Goal: Information Seeking & Learning: Obtain resource

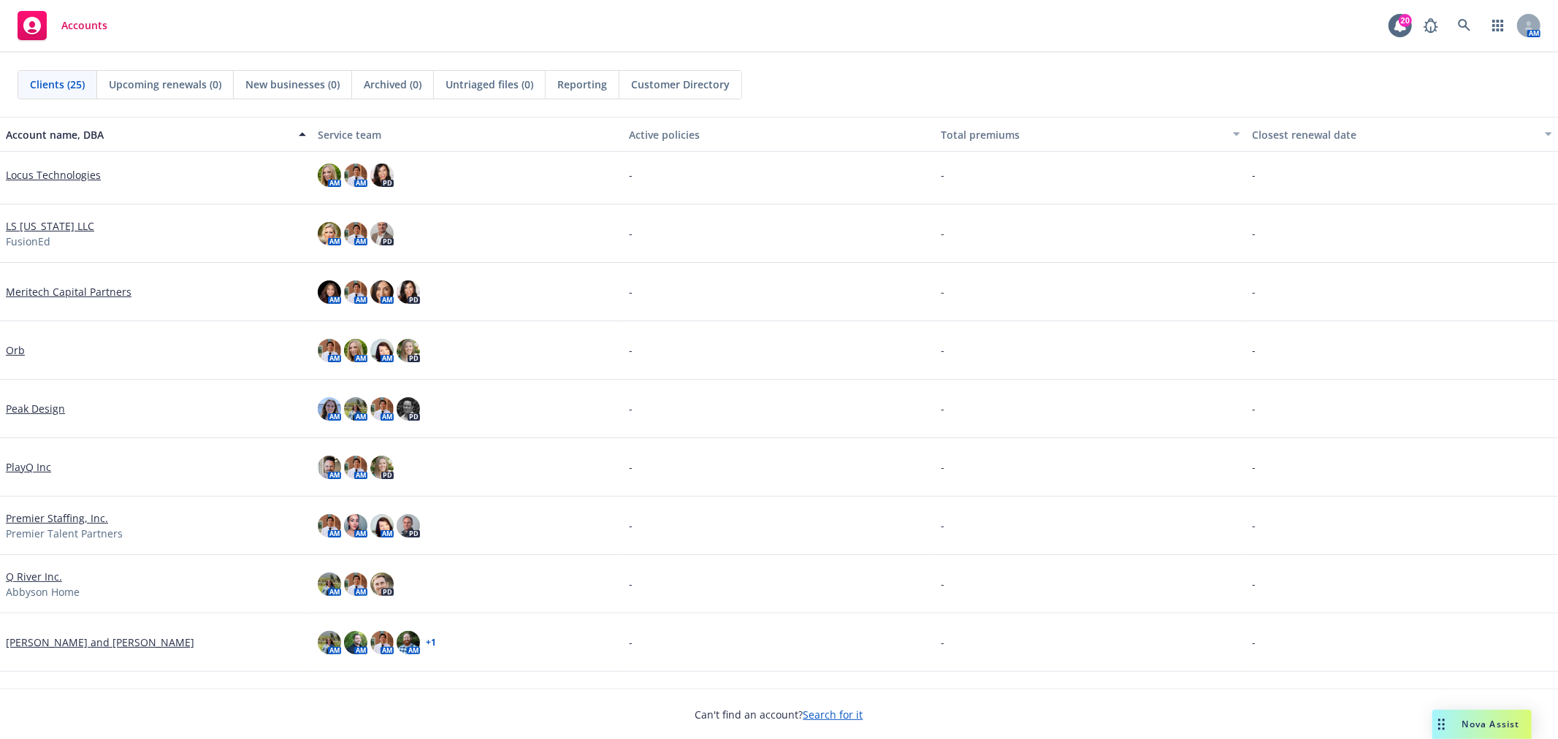
scroll to position [405, 0]
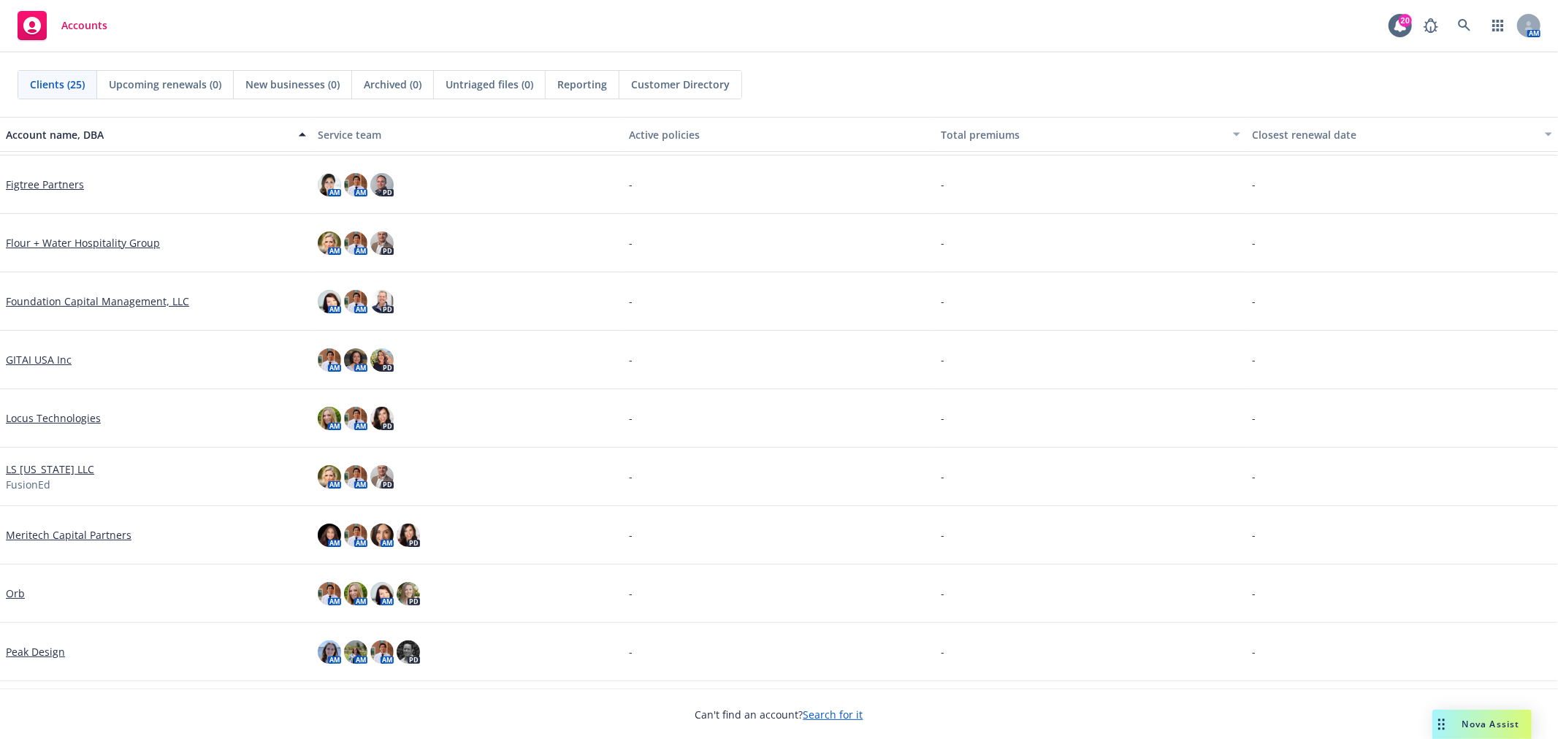
click at [64, 536] on link "Meritech Capital Partners" at bounding box center [69, 534] width 126 height 15
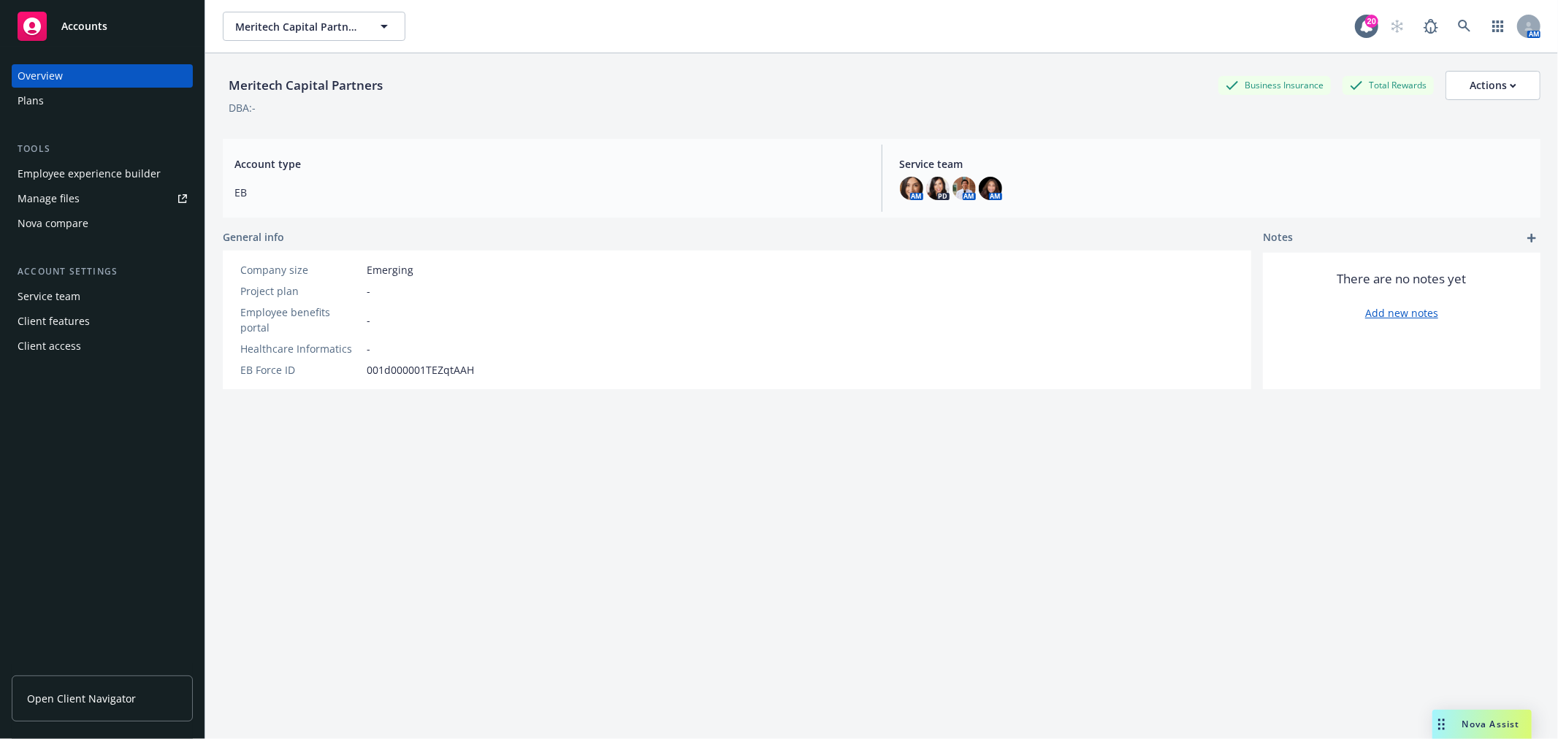
click at [61, 170] on div "Employee experience builder" at bounding box center [89, 173] width 143 height 23
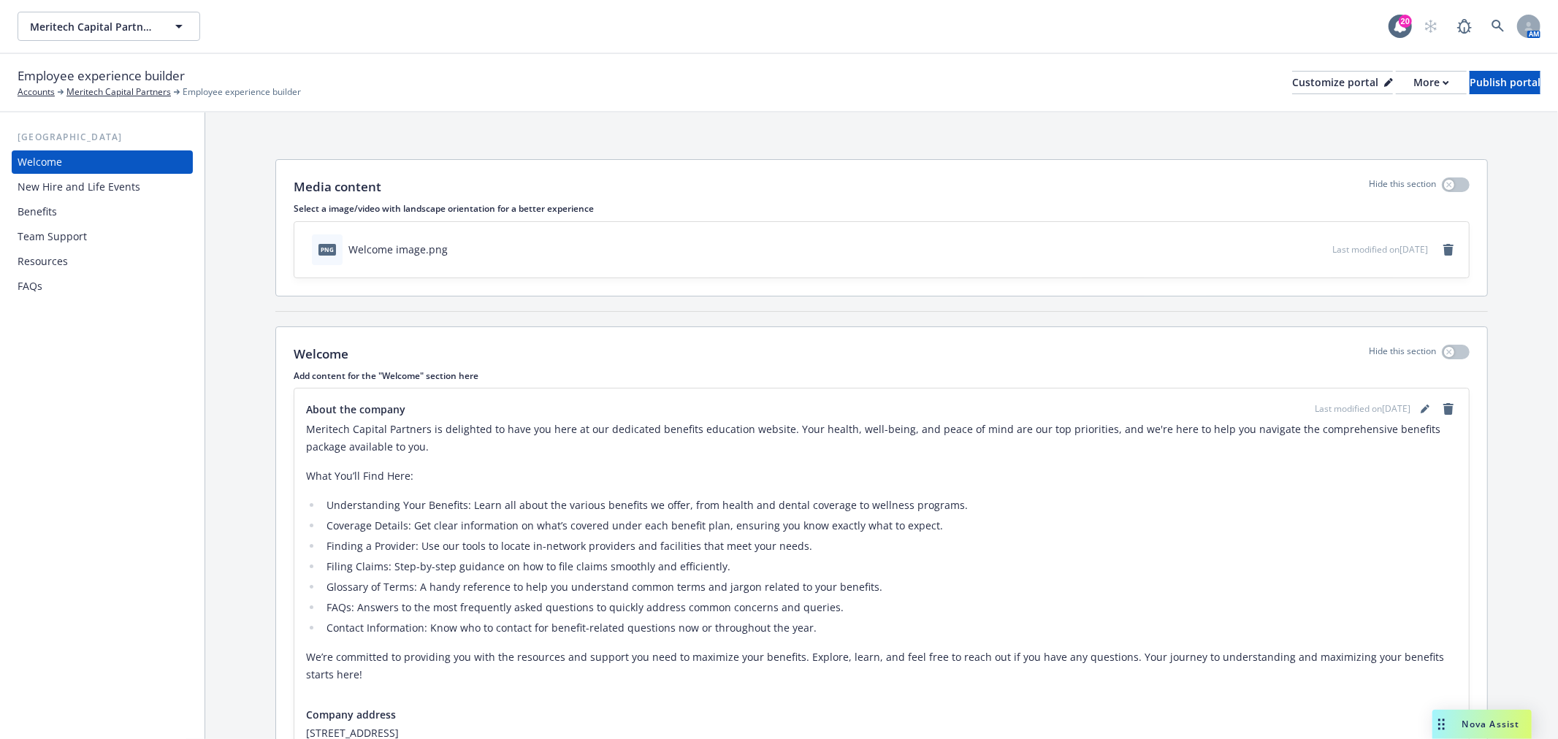
click at [66, 259] on div "Resources" at bounding box center [43, 261] width 50 height 23
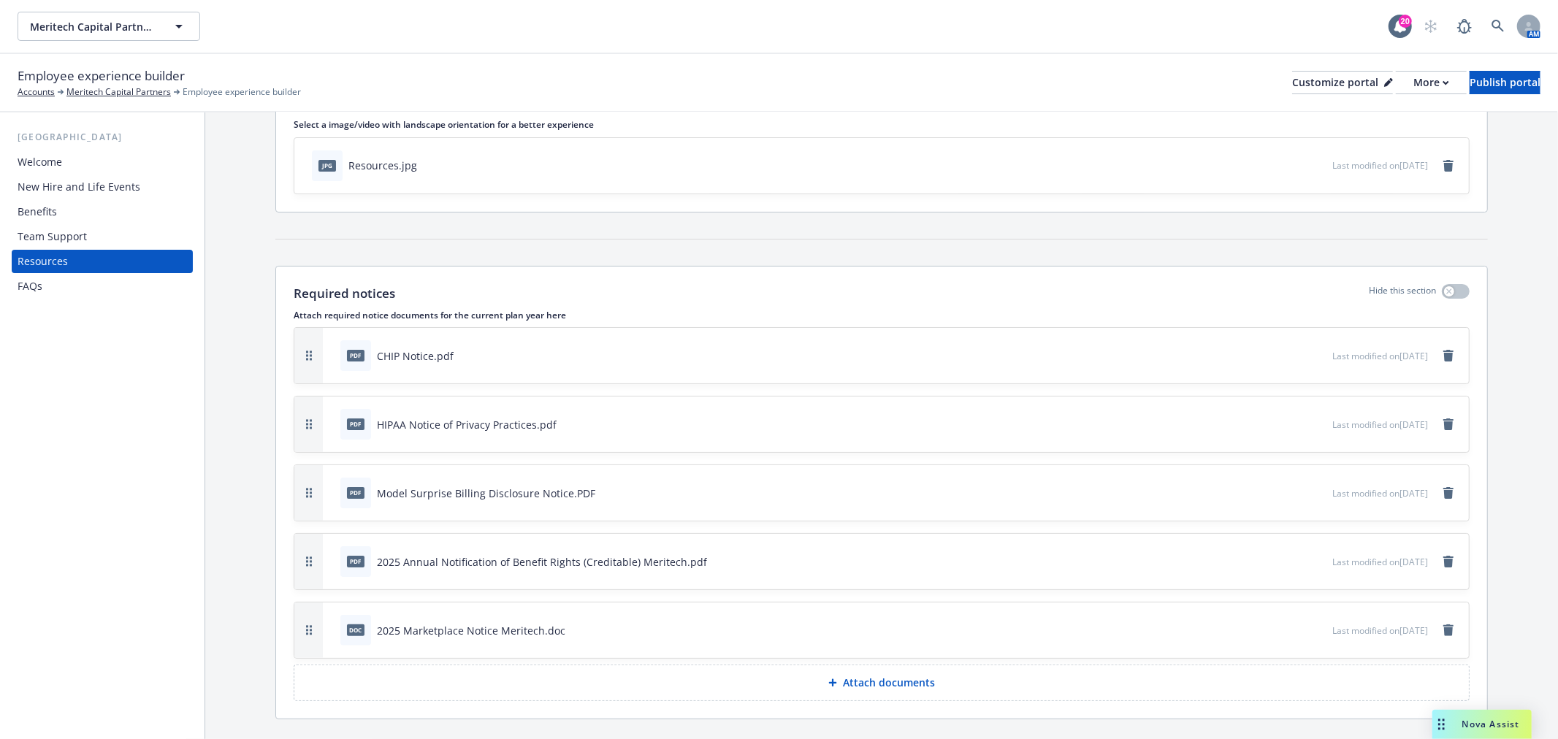
scroll to position [162, 0]
